Goal: Complete application form

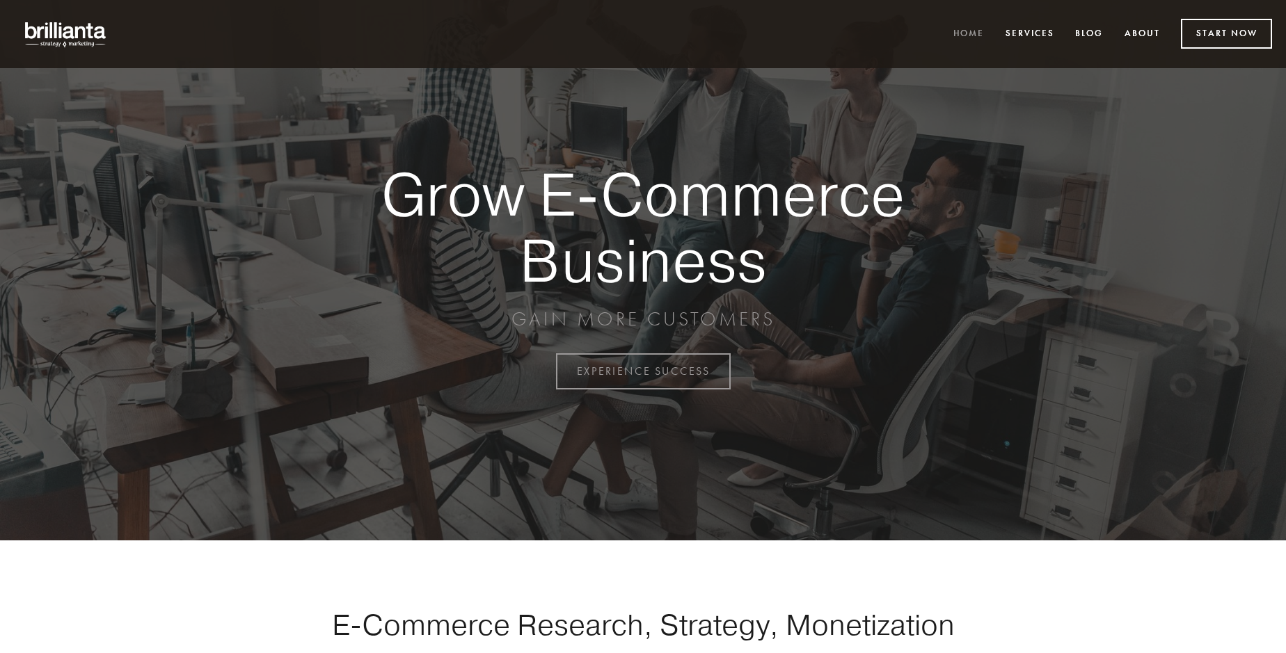
scroll to position [3647, 0]
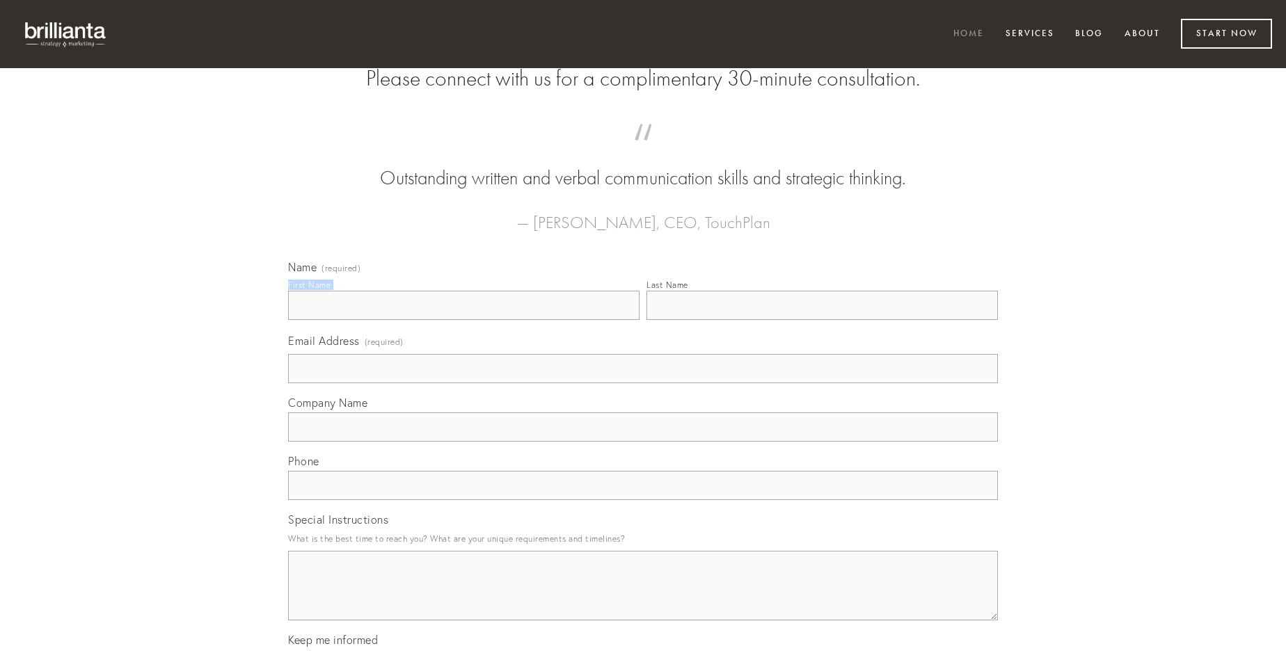
type input "[PERSON_NAME]"
click at [822, 320] on input "Last Name" at bounding box center [821, 305] width 351 height 29
type input "[PERSON_NAME]"
click at [643, 383] on input "Email Address (required)" at bounding box center [643, 368] width 710 height 29
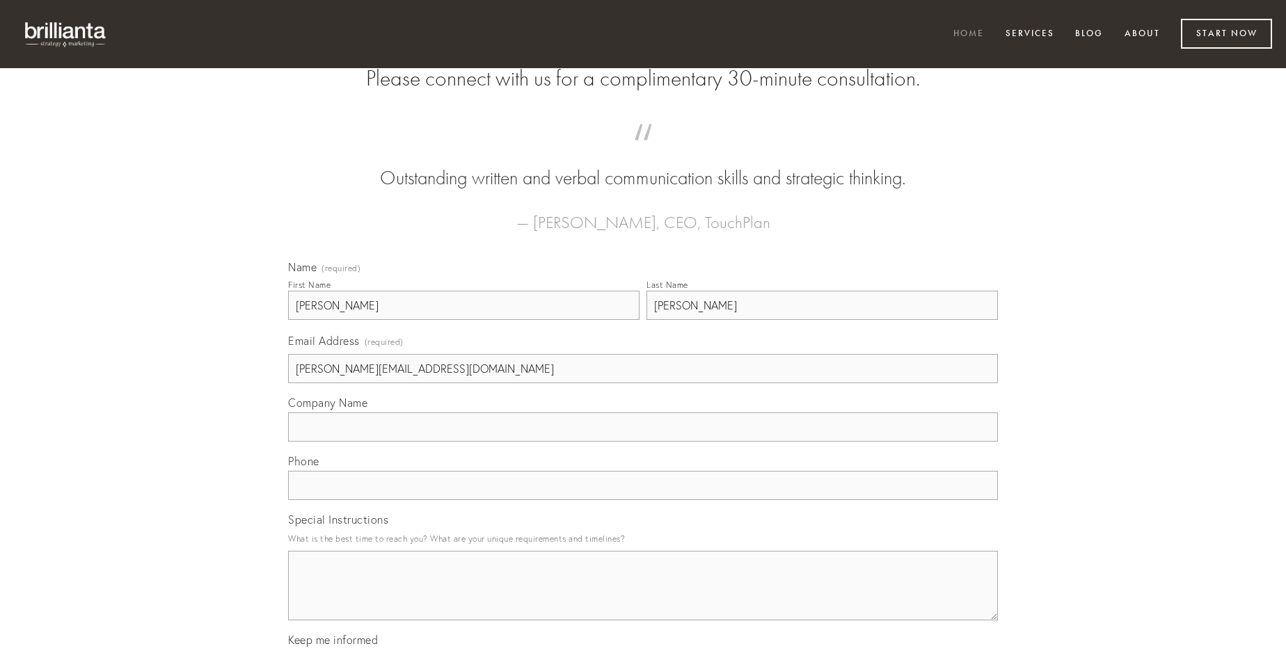
type input "[PERSON_NAME][EMAIL_ADDRESS][DOMAIN_NAME]"
click at [643, 442] on input "Company Name" at bounding box center [643, 427] width 710 height 29
type input "vitium"
click at [643, 500] on input "text" at bounding box center [643, 485] width 710 height 29
click at [643, 598] on textarea "Special Instructions" at bounding box center [643, 586] width 710 height 70
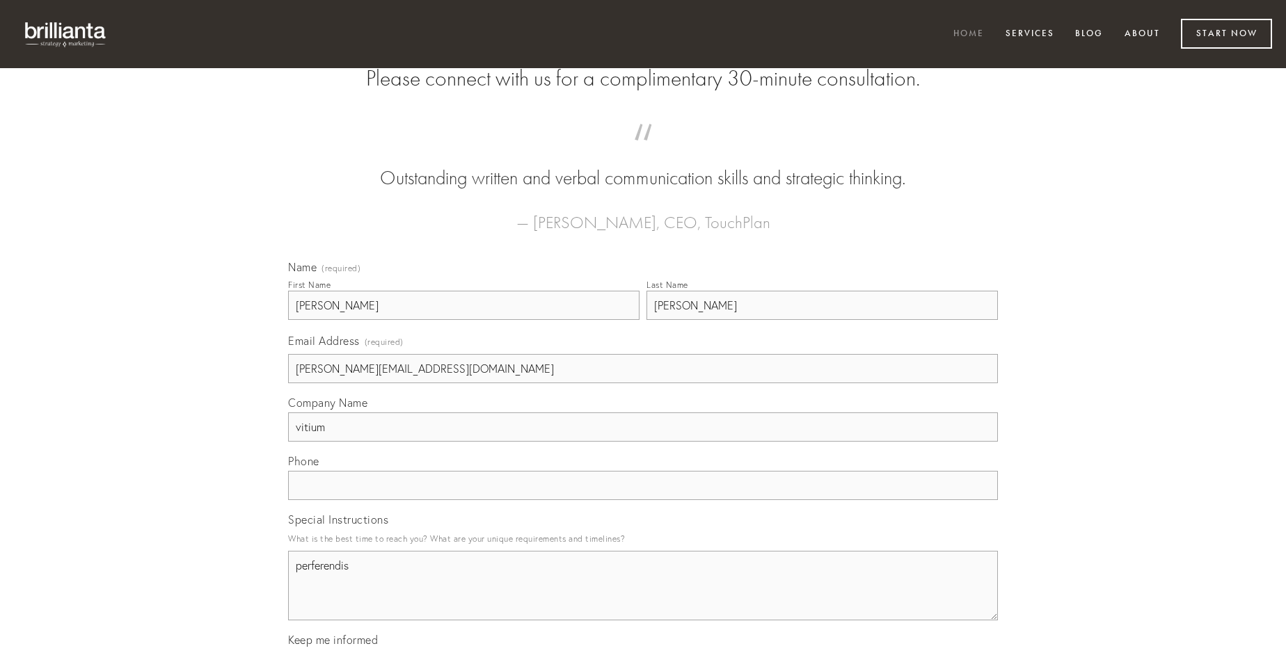
type textarea "perferendis"
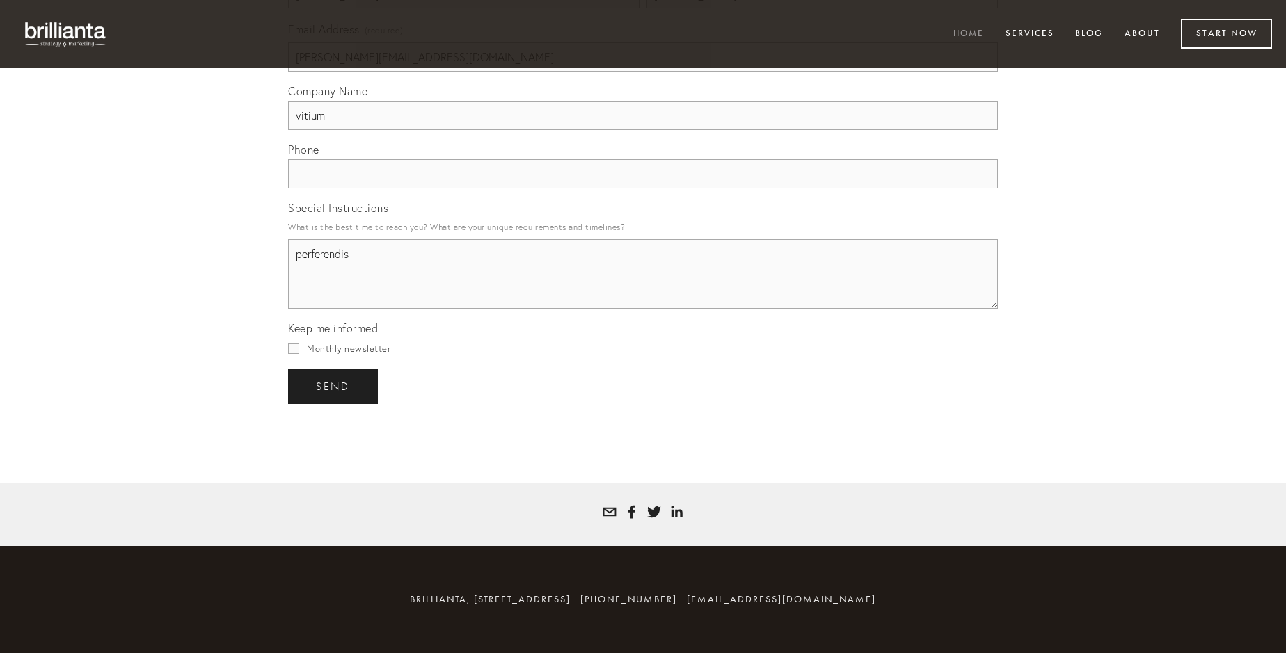
click at [334, 386] on span "send" at bounding box center [333, 387] width 34 height 13
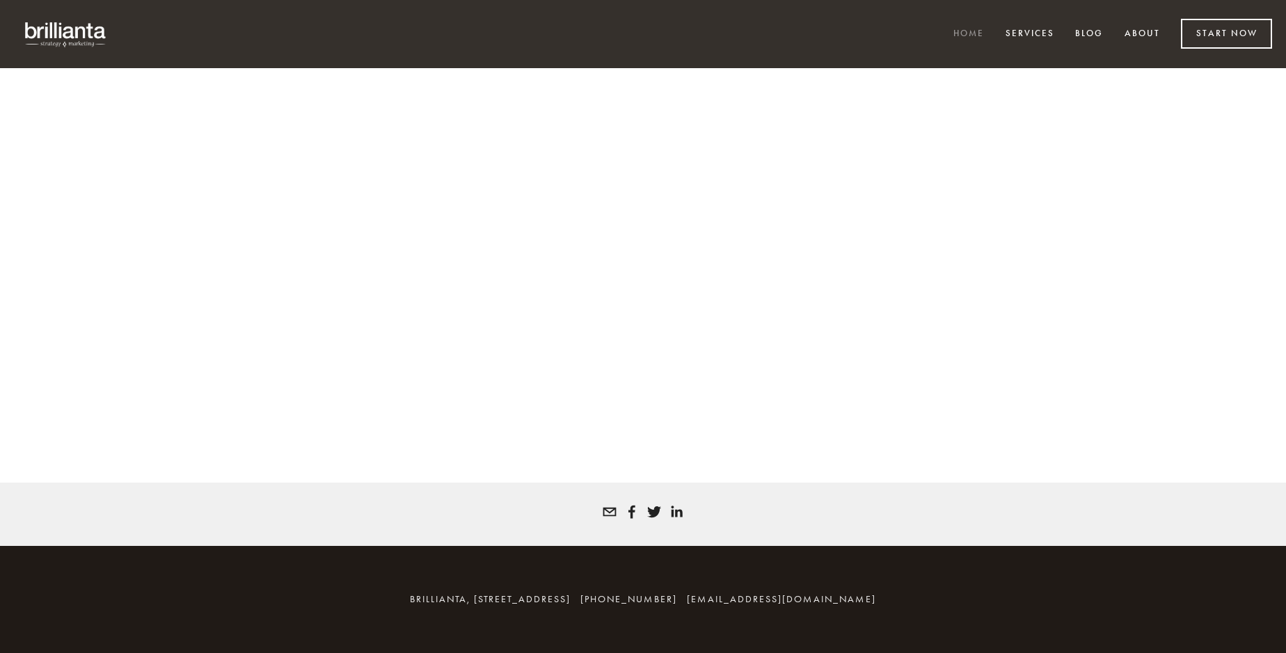
scroll to position [3628, 0]
